Goal: Find specific page/section: Find specific page/section

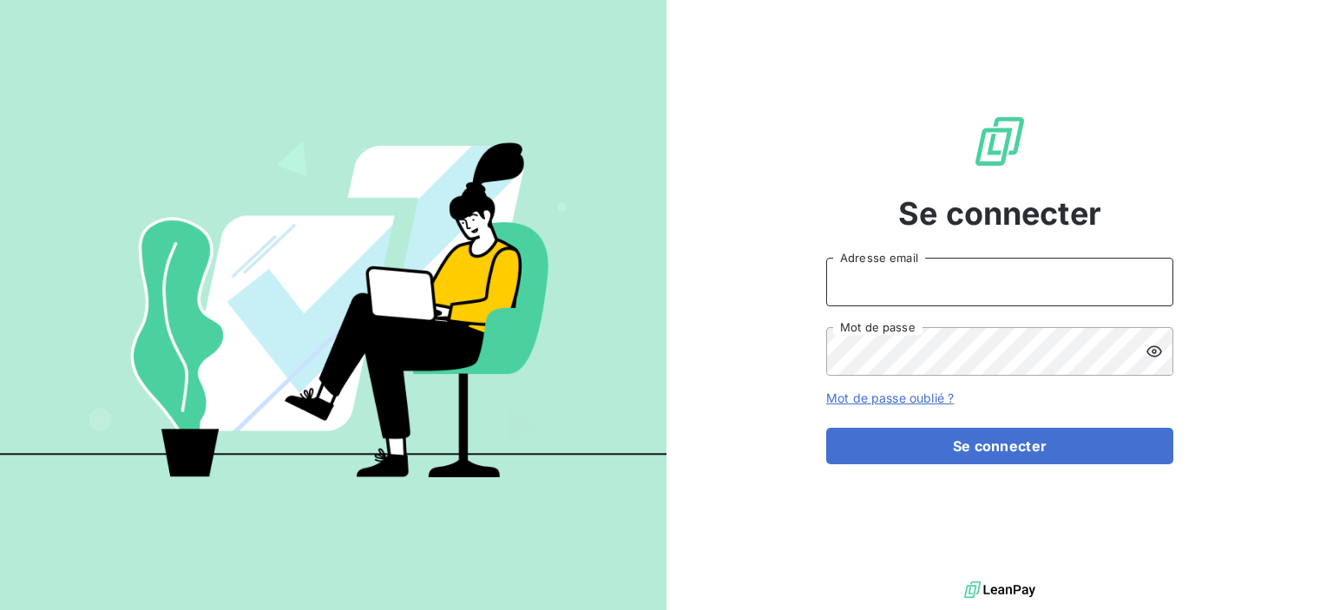
click at [990, 285] on input "Adresse email" at bounding box center [999, 282] width 347 height 49
type input "[EMAIL_ADDRESS][DOMAIN_NAME]"
click at [1160, 352] on icon at bounding box center [1154, 351] width 17 height 17
click at [826, 428] on button "Se connecter" at bounding box center [999, 446] width 347 height 36
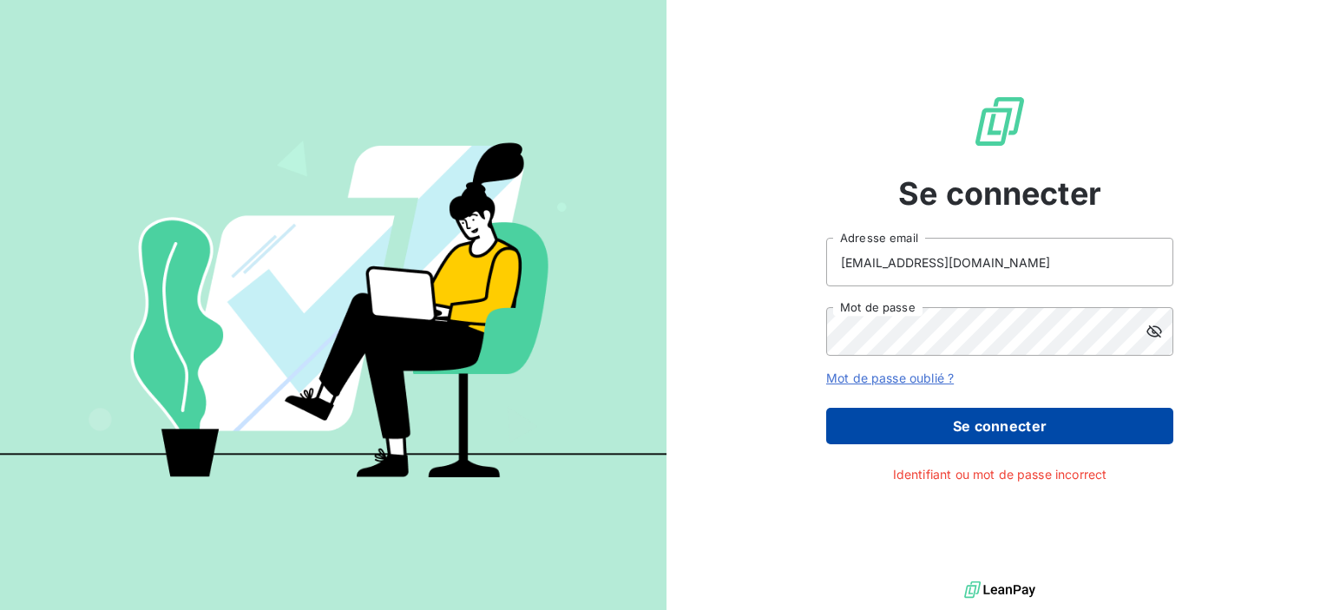
click at [1061, 425] on button "Se connecter" at bounding box center [999, 426] width 347 height 36
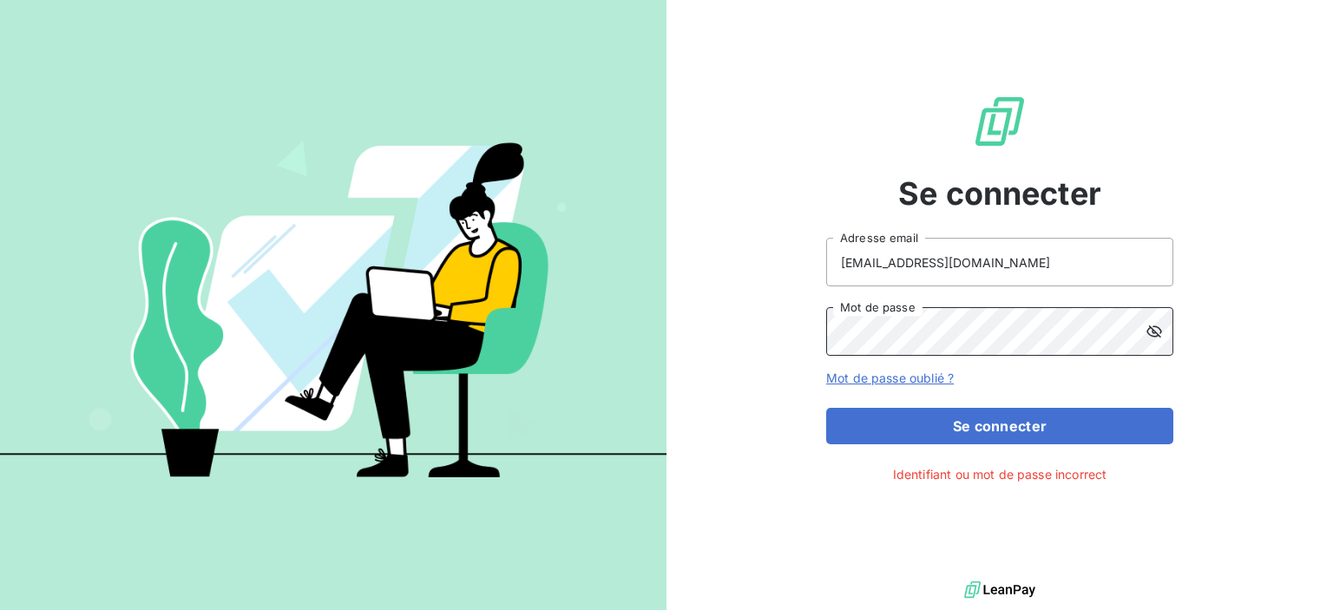
click at [826, 408] on button "Se connecter" at bounding box center [999, 426] width 347 height 36
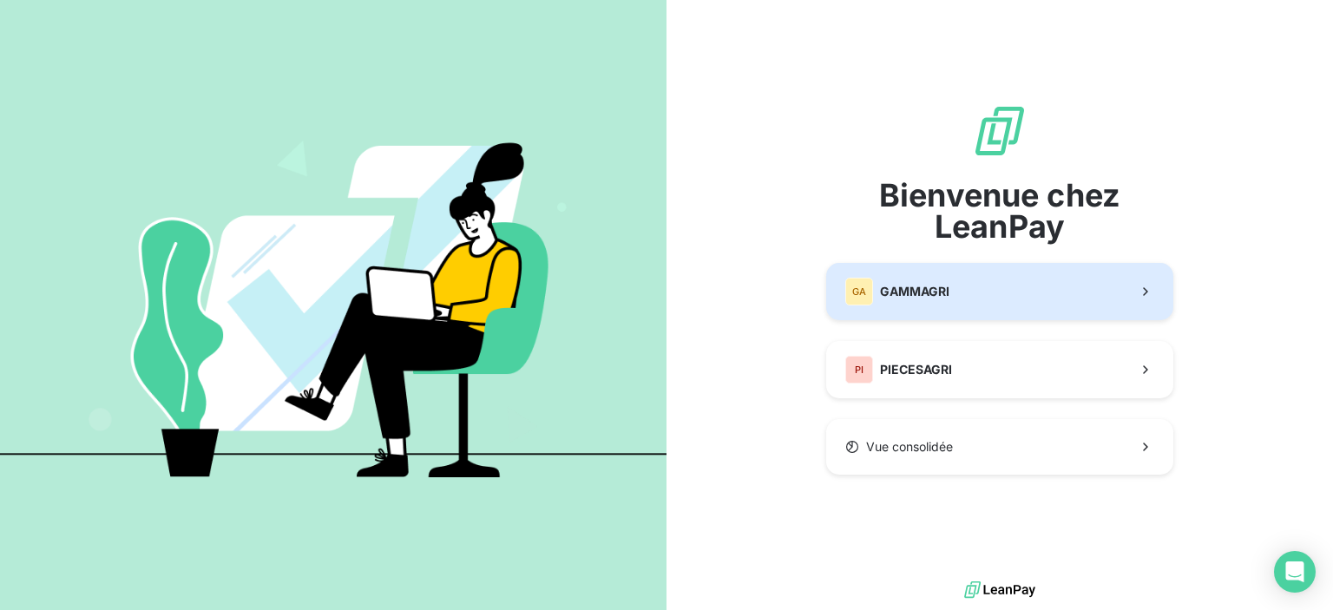
click at [911, 298] on span "GAMMAGRI" at bounding box center [914, 291] width 69 height 17
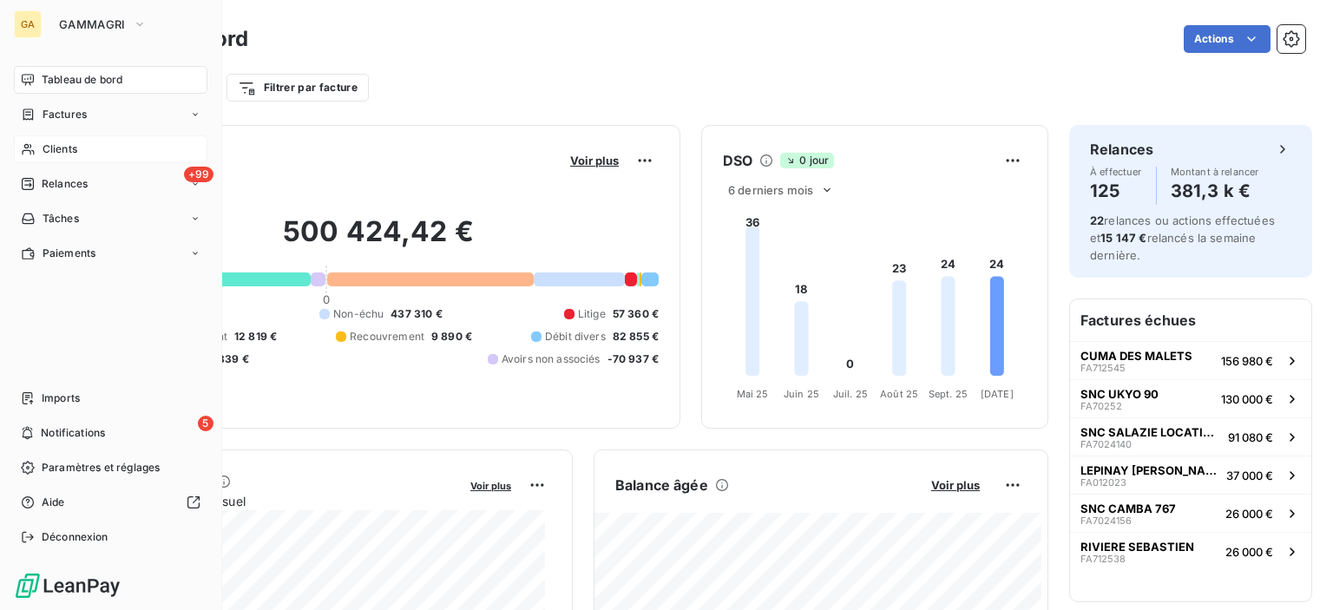
click at [65, 148] on span "Clients" at bounding box center [60, 149] width 35 height 16
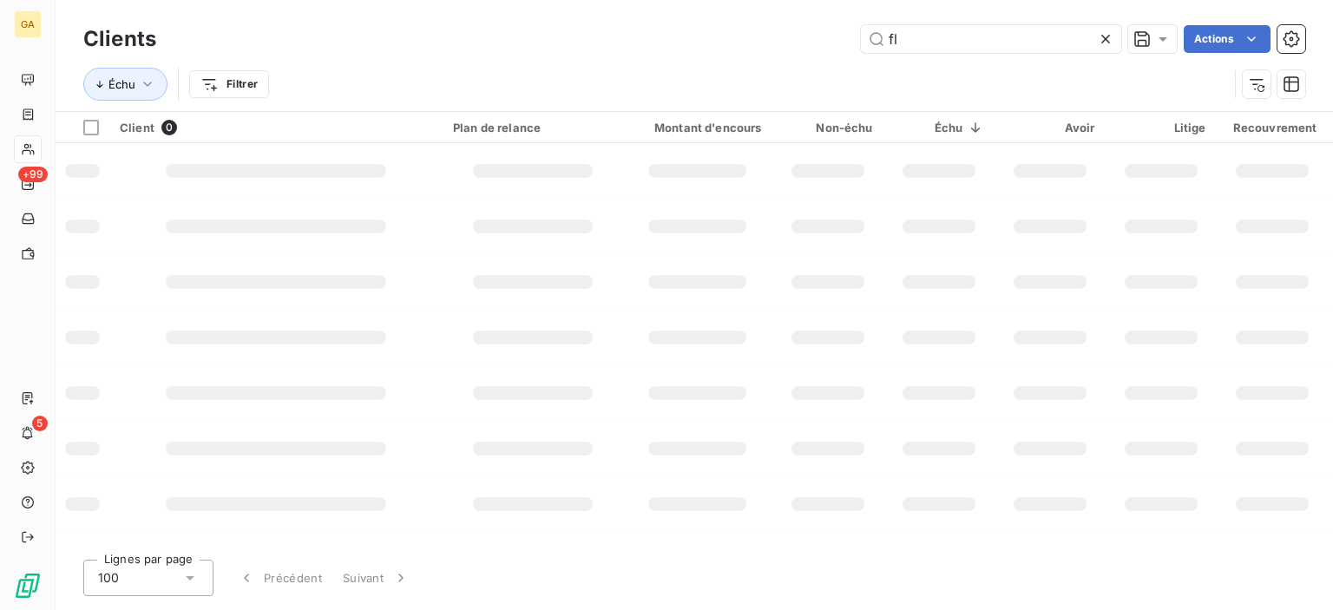
type input "f"
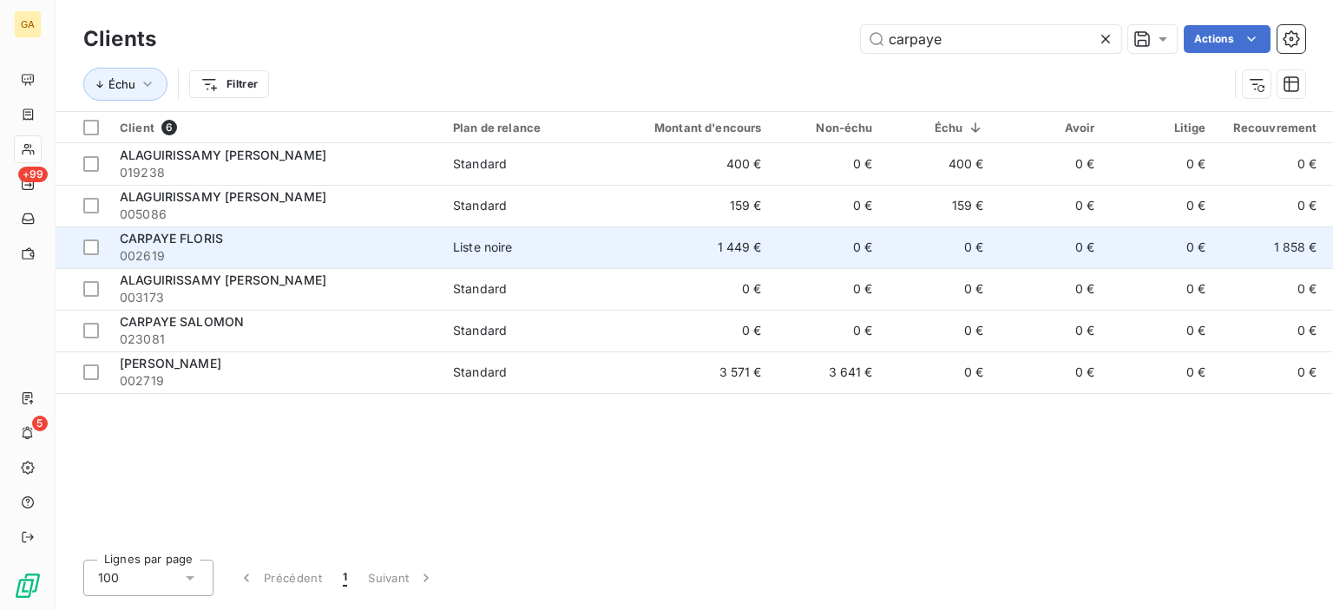
type input "carpaye"
click at [334, 242] on div "CARPAYE FLORIS" at bounding box center [276, 238] width 313 height 17
click at [175, 234] on span "CARPAYE FLORIS" at bounding box center [171, 238] width 103 height 15
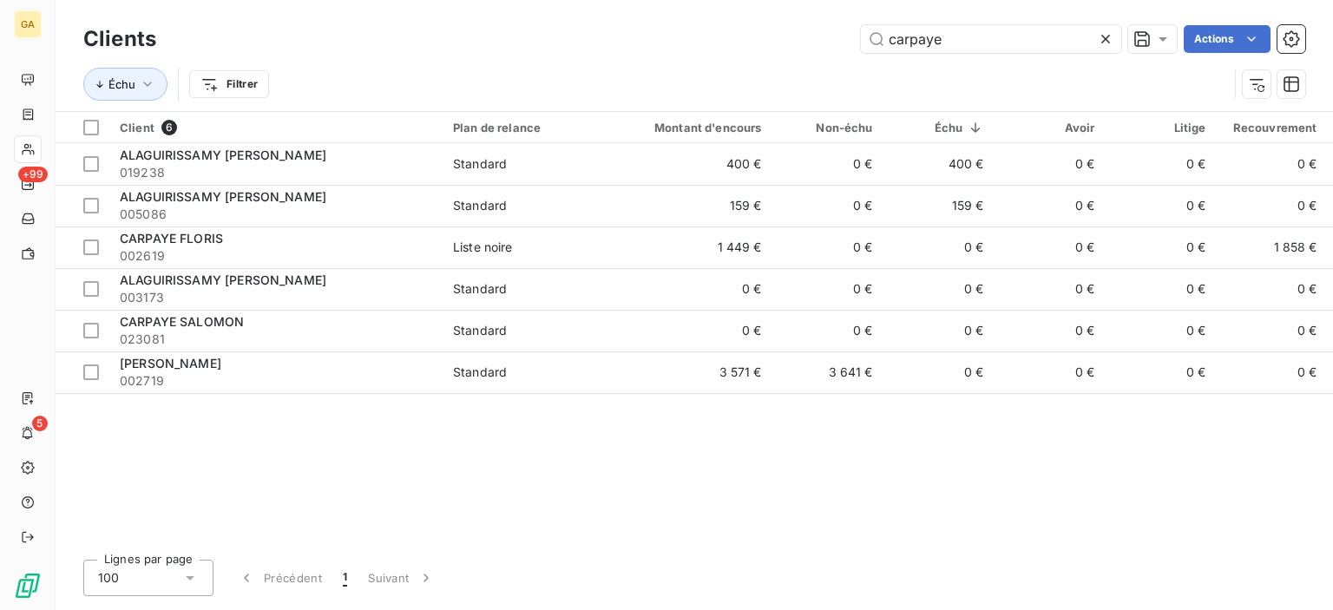
drag, startPoint x: 953, startPoint y: 36, endPoint x: 802, endPoint y: 44, distance: 151.2
click at [802, 44] on div "carpaye Actions" at bounding box center [741, 39] width 1129 height 28
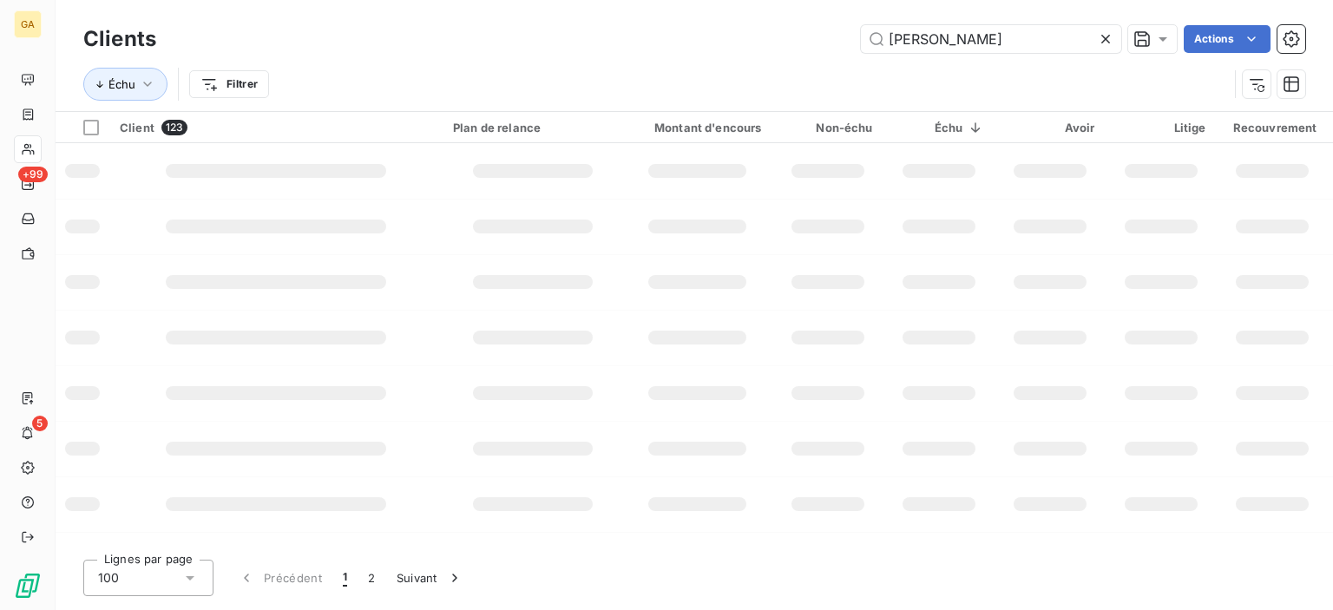
type input "[PERSON_NAME]"
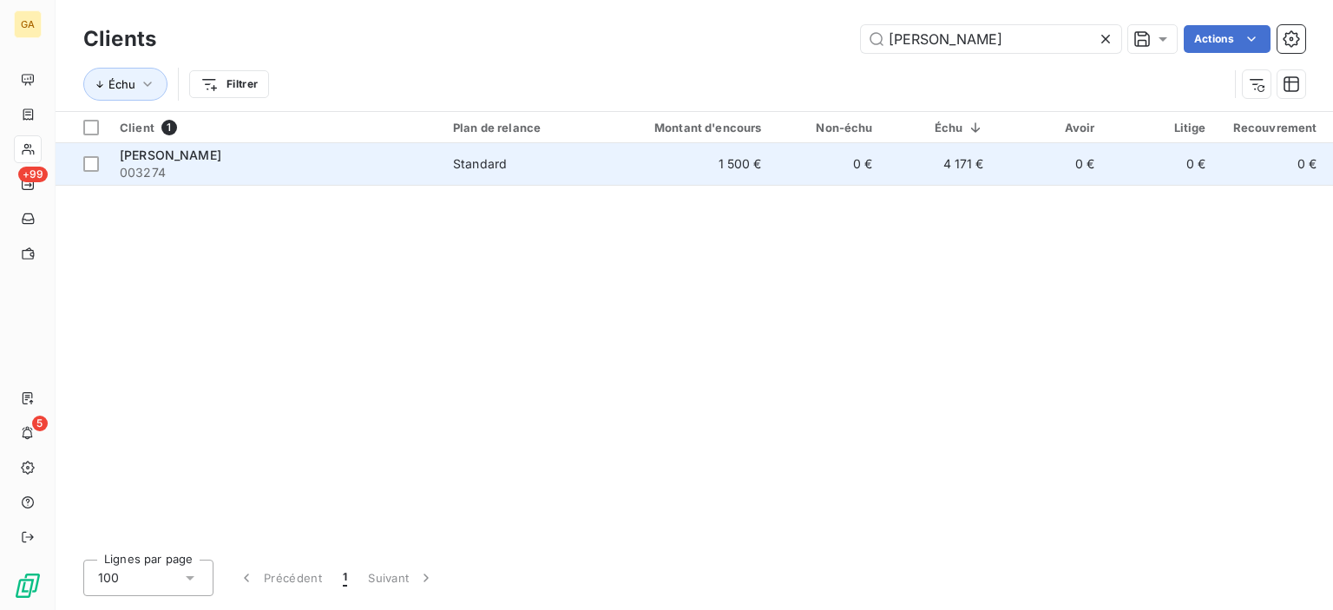
click at [208, 147] on div "[PERSON_NAME]" at bounding box center [276, 155] width 313 height 17
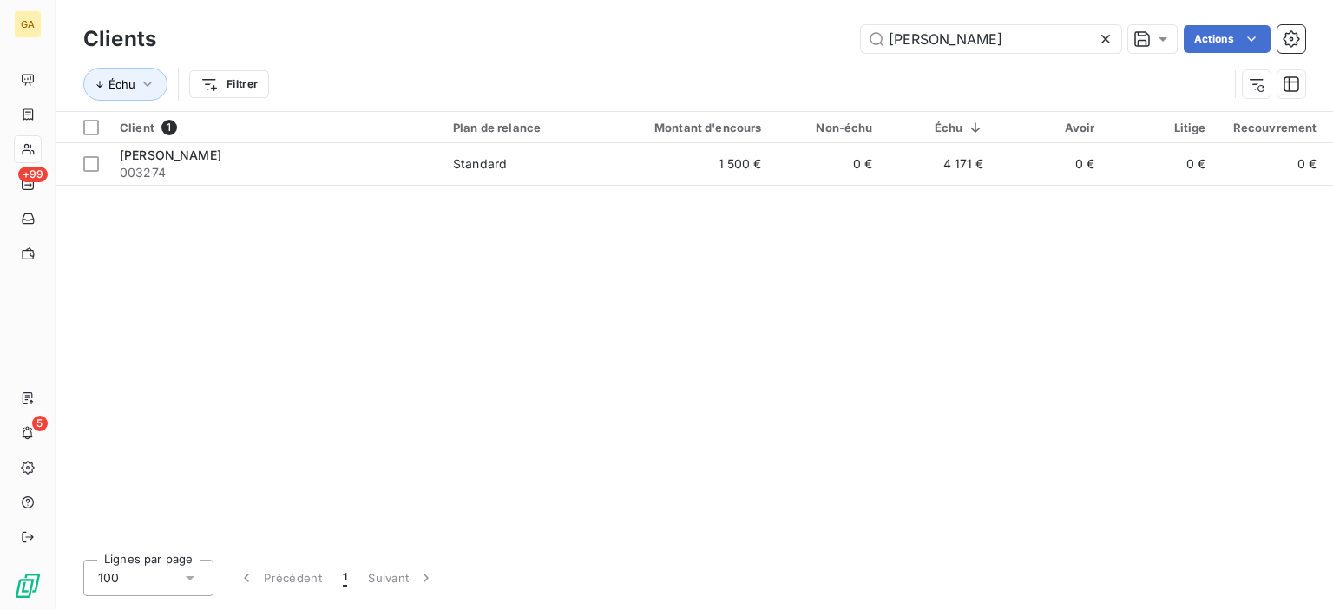
drag, startPoint x: 997, startPoint y: 36, endPoint x: 799, endPoint y: 57, distance: 199.9
click at [799, 57] on div "Clients earl cannelle Actions Échu Filtrer" at bounding box center [694, 66] width 1222 height 90
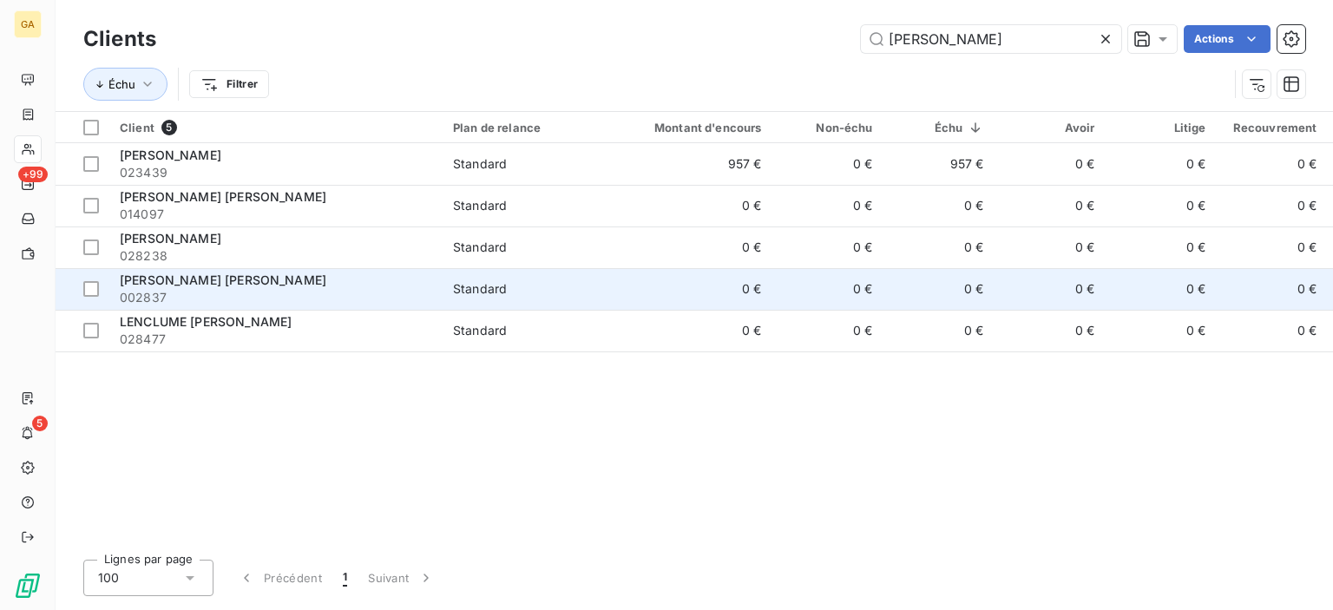
type input "[PERSON_NAME]"
click at [204, 281] on span "[PERSON_NAME] [PERSON_NAME]" at bounding box center [223, 280] width 207 height 15
